Goal: Check status: Check status

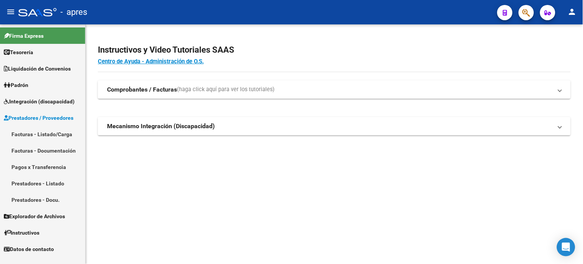
click at [42, 179] on link "Prestadores - Listado" at bounding box center [42, 183] width 85 height 16
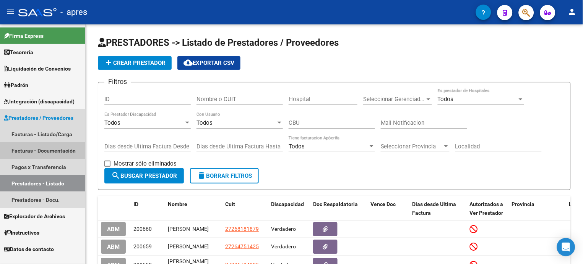
click at [53, 150] on link "Facturas - Documentación" at bounding box center [42, 151] width 85 height 16
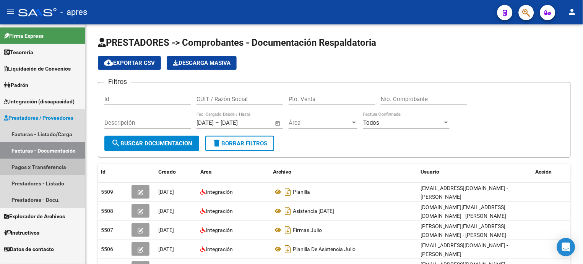
click at [45, 168] on link "Pagos x Transferencia" at bounding box center [42, 167] width 85 height 16
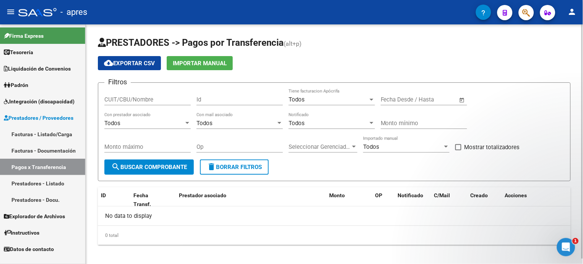
click at [258, 168] on span "delete Borrar Filtros" at bounding box center [234, 167] width 55 height 7
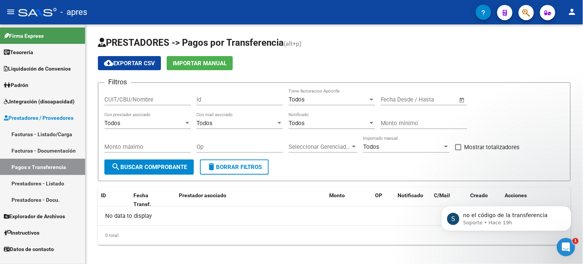
click at [47, 149] on link "Facturas - Documentación" at bounding box center [42, 151] width 85 height 16
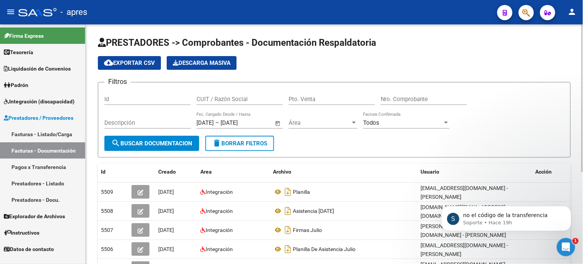
click at [240, 145] on span "delete Borrar Filtros" at bounding box center [239, 143] width 55 height 7
click at [392, 97] on input "Nro. Comprobante" at bounding box center [424, 99] width 86 height 7
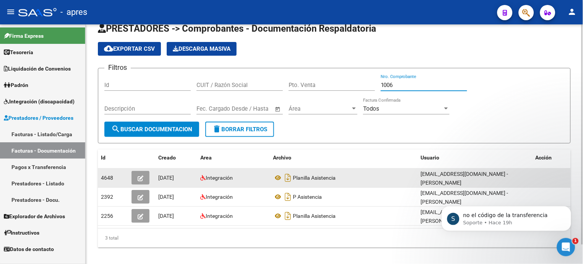
scroll to position [21, 0]
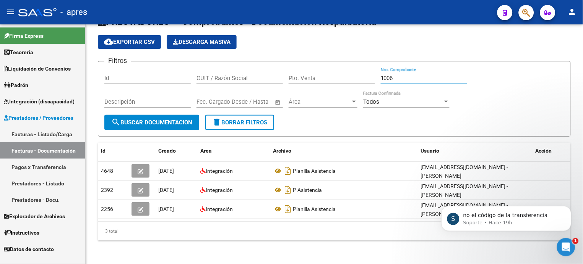
type input "1006"
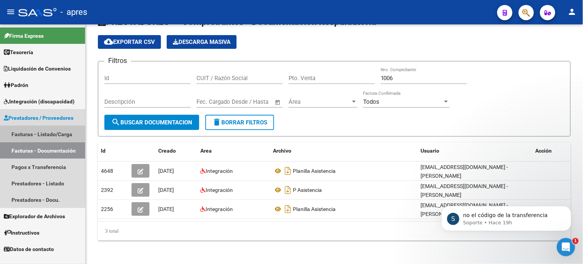
click at [39, 134] on link "Facturas - Listado/Carga" at bounding box center [42, 134] width 85 height 16
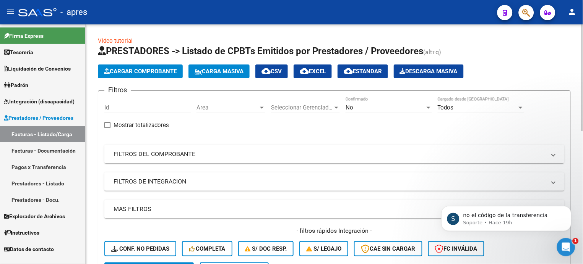
click at [184, 152] on mat-panel-title "FILTROS DEL COMPROBANTE" at bounding box center [329, 154] width 432 height 8
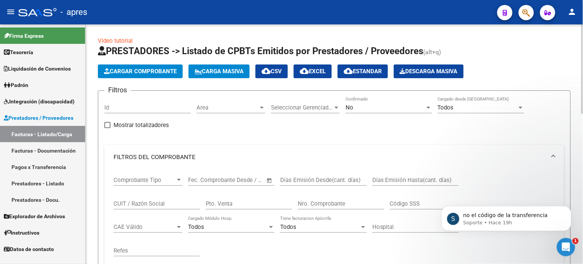
click at [326, 205] on input "Nro. Comprobante" at bounding box center [341, 204] width 86 height 7
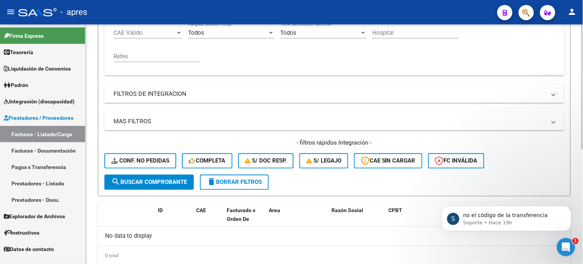
scroll to position [219, 0]
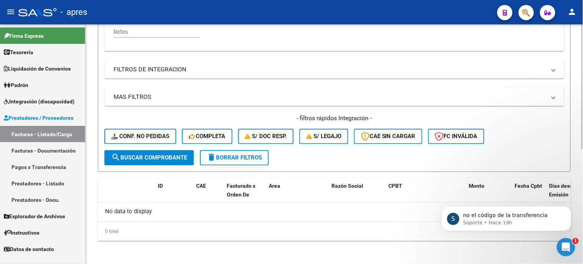
type input "1006"
click at [145, 157] on span "search Buscar Comprobante" at bounding box center [149, 158] width 76 height 7
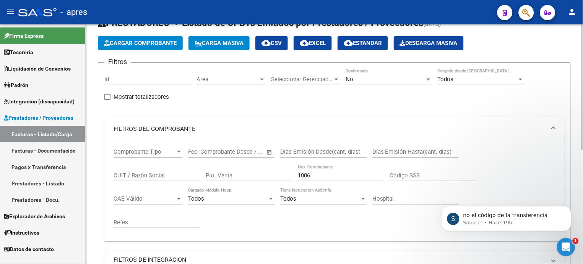
scroll to position [51, 0]
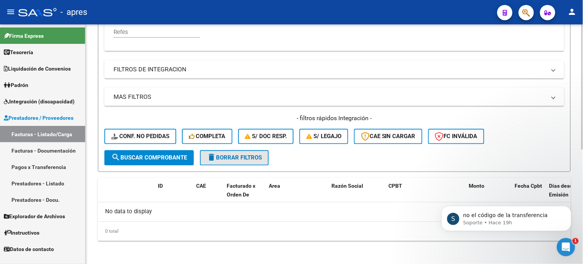
click at [256, 162] on button "delete Borrar Filtros" at bounding box center [234, 158] width 69 height 15
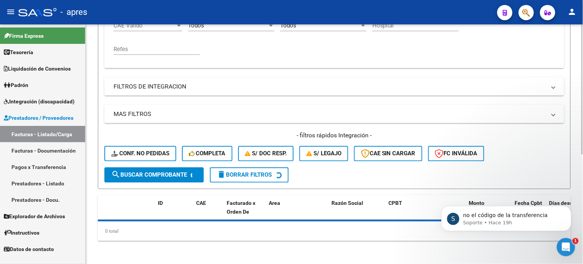
scroll to position [49, 0]
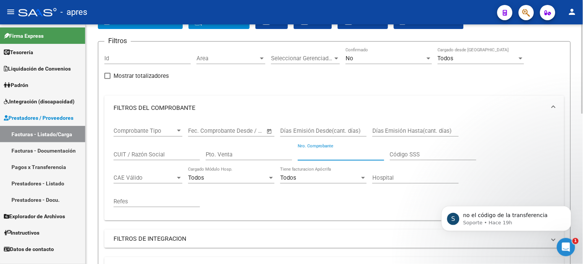
click at [321, 157] on input "Nro. Comprobante" at bounding box center [341, 154] width 86 height 7
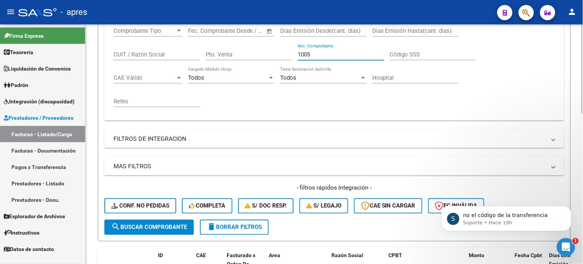
scroll to position [202, 0]
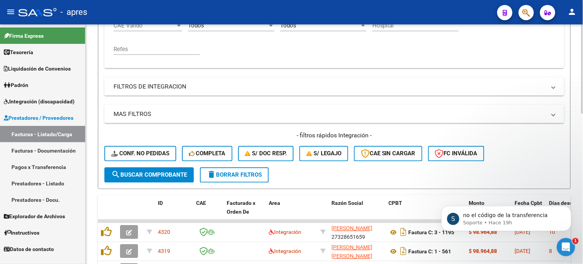
type input "1005"
click at [149, 172] on span "search Buscar Comprobante" at bounding box center [149, 175] width 76 height 7
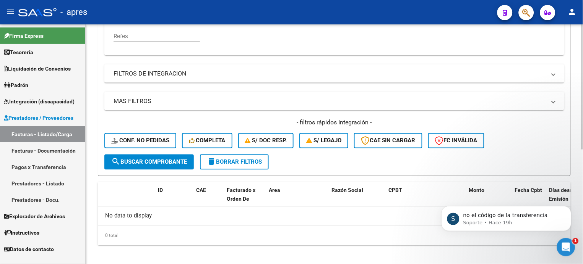
scroll to position [219, 0]
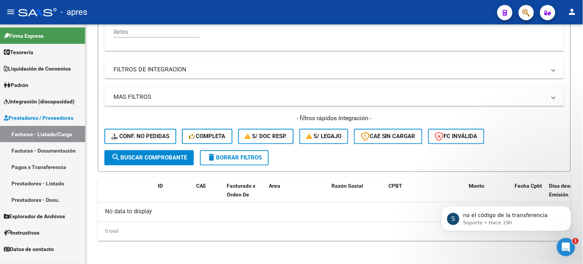
click at [40, 156] on link "Facturas - Documentación" at bounding box center [42, 151] width 85 height 16
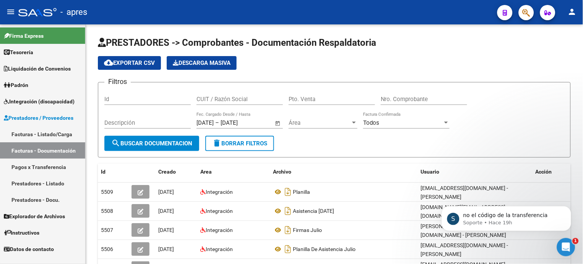
click at [52, 183] on link "Prestadores - Listado" at bounding box center [42, 183] width 85 height 16
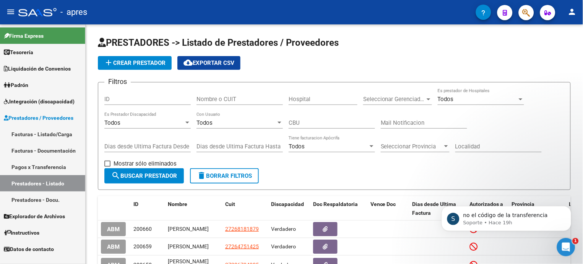
click at [42, 102] on span "Integración (discapacidad)" at bounding box center [39, 101] width 71 height 8
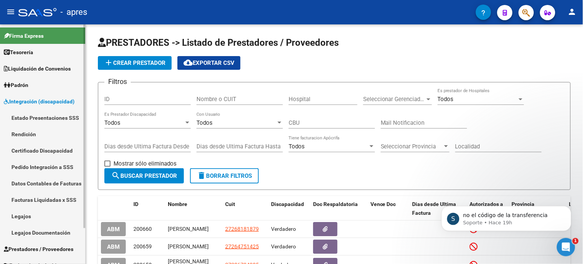
click at [24, 135] on link "Rendición" at bounding box center [42, 134] width 85 height 16
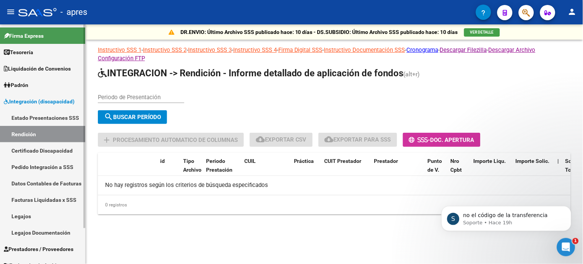
click at [49, 200] on link "Facturas Liquidadas x SSS" at bounding box center [42, 200] width 85 height 16
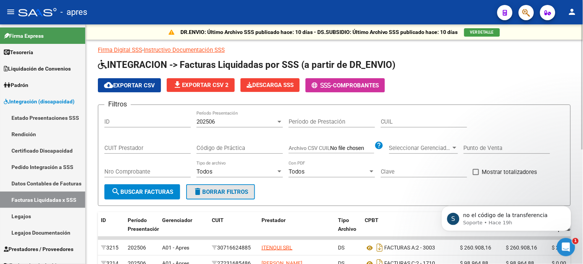
click at [219, 190] on span "delete Borrar Filtros" at bounding box center [220, 192] width 55 height 7
click at [144, 170] on input "Nro Comprobante" at bounding box center [147, 171] width 86 height 7
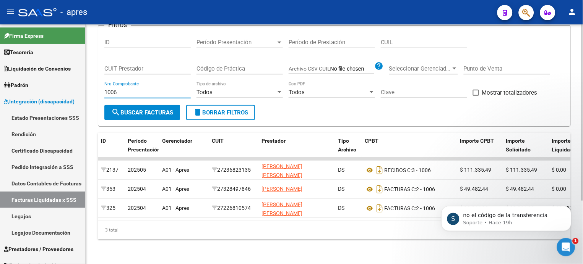
scroll to position [86, 0]
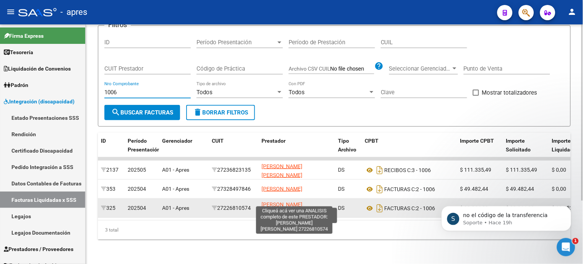
click at [301, 202] on span "[PERSON_NAME] [PERSON_NAME]" at bounding box center [281, 209] width 41 height 15
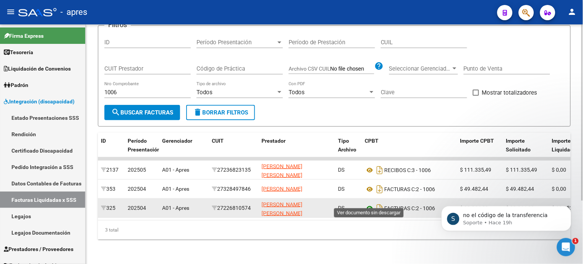
click at [367, 204] on icon at bounding box center [369, 208] width 10 height 9
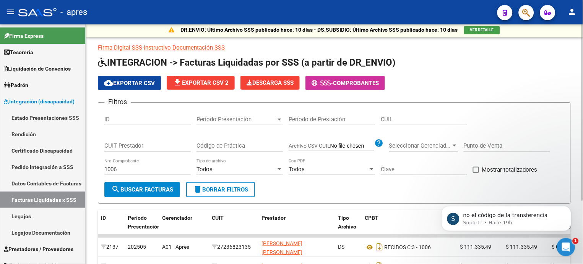
scroll to position [0, 0]
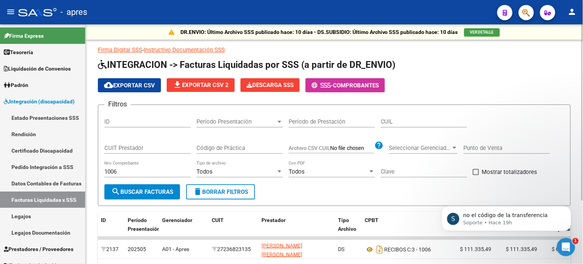
drag, startPoint x: 98, startPoint y: 165, endPoint x: 93, endPoint y: 165, distance: 5.0
click at [93, 165] on div "DR.ENVIO: Último Archivo SSS publicado hace: 10 días - DS.SUBSIDIO: Último Arch…" at bounding box center [334, 183] width 497 height 319
drag, startPoint x: 118, startPoint y: 169, endPoint x: 87, endPoint y: 171, distance: 31.8
click at [87, 171] on div "DR.ENVIO: Último Archivo SSS publicado hace: 10 días - DS.SUBSIDIO: Último Arch…" at bounding box center [334, 183] width 497 height 319
type input "401"
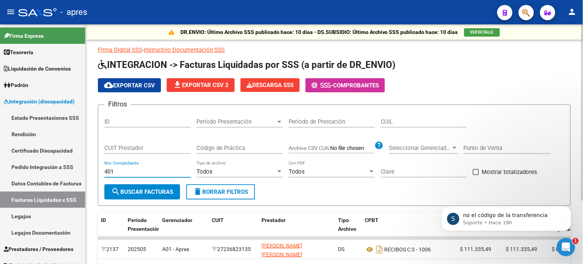
click at [141, 194] on span "search Buscar Facturas" at bounding box center [142, 192] width 62 height 7
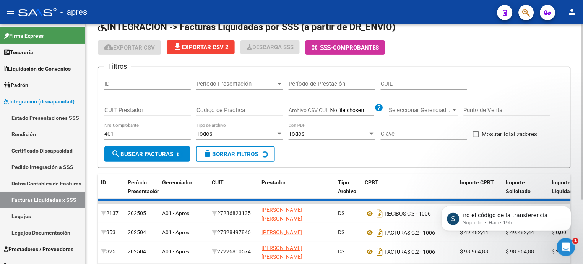
scroll to position [86, 0]
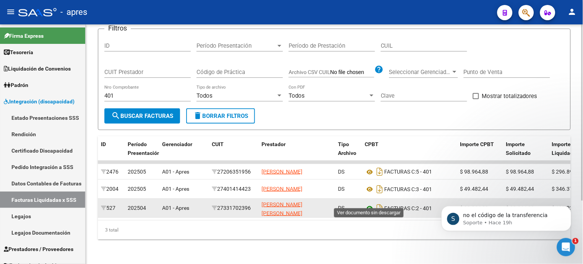
click at [366, 204] on icon at bounding box center [369, 208] width 10 height 9
